Goal: Task Accomplishment & Management: Use online tool/utility

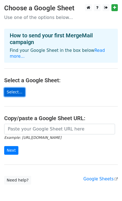
click at [15, 88] on link "Select..." at bounding box center [14, 92] width 21 height 9
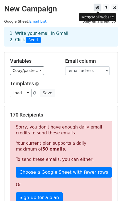
click at [99, 8] on icon at bounding box center [97, 8] width 4 height 4
click at [107, 8] on icon at bounding box center [106, 8] width 2 height 4
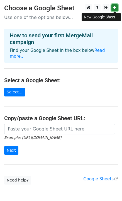
click at [115, 7] on icon at bounding box center [114, 8] width 3 height 4
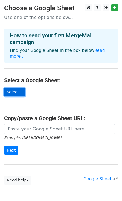
click at [16, 88] on link "Select..." at bounding box center [14, 92] width 21 height 9
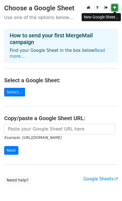
click at [114, 6] on link at bounding box center [114, 7] width 6 height 7
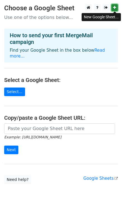
click at [116, 7] on icon at bounding box center [114, 8] width 3 height 4
